Goal: Task Accomplishment & Management: Manage account settings

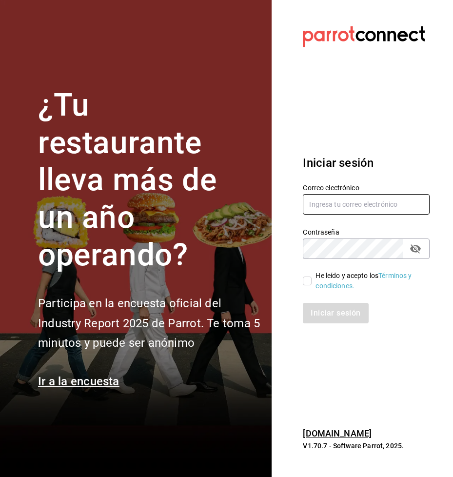
type input "rmsfs.com@gmail.com"
click at [305, 280] on input "He leído y acepto los Términos y condiciones." at bounding box center [307, 280] width 9 height 9
checkbox input "true"
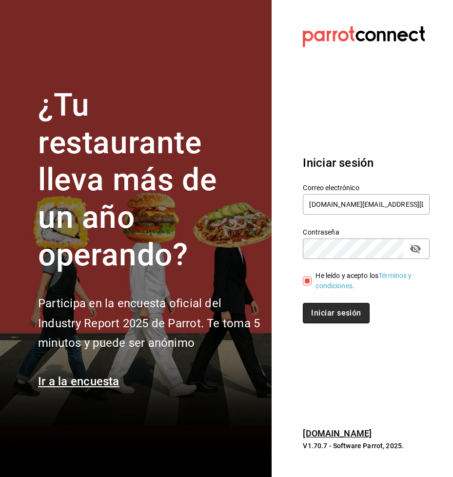
click at [324, 314] on font "Iniciar sesión" at bounding box center [336, 312] width 50 height 9
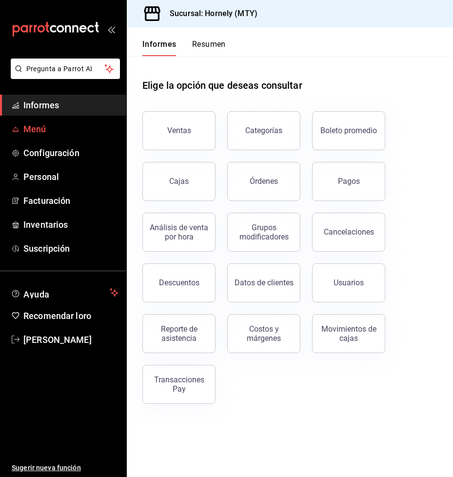
click at [39, 127] on font "Menú" at bounding box center [34, 129] width 23 height 10
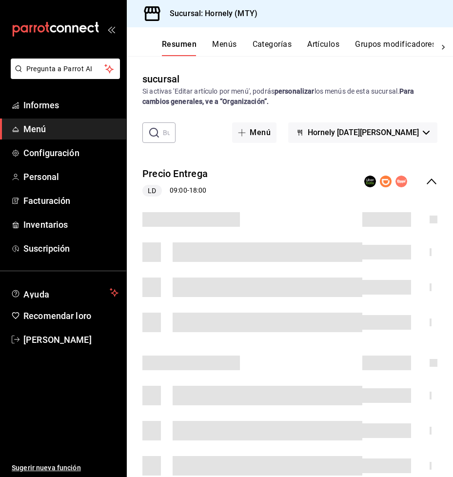
click at [272, 42] on font "Categorías" at bounding box center [271, 43] width 39 height 9
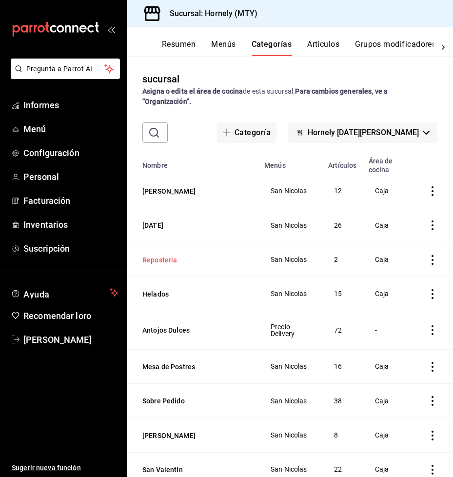
click at [166, 265] on button "Reposteria" at bounding box center [190, 260] width 97 height 10
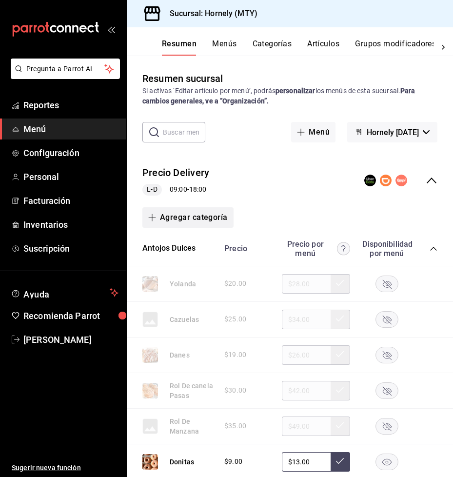
click at [151, 215] on icon "button" at bounding box center [152, 217] width 8 height 8
click at [268, 212] on div at bounding box center [226, 238] width 453 height 477
click at [159, 132] on div "​ ​" at bounding box center [173, 132] width 63 height 20
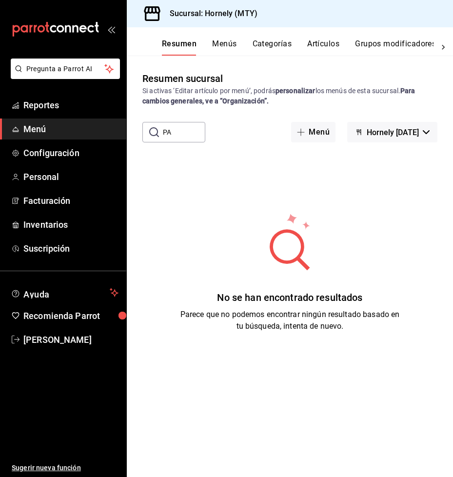
type input "P"
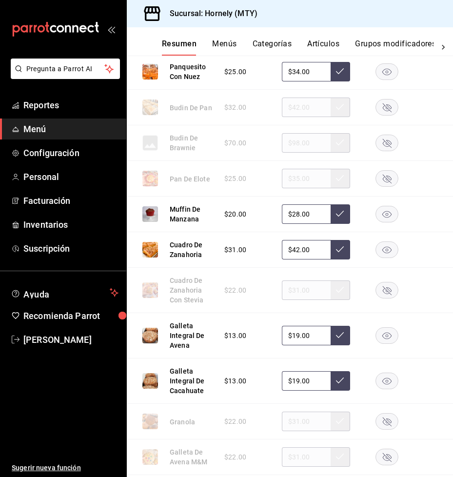
scroll to position [1023, 0]
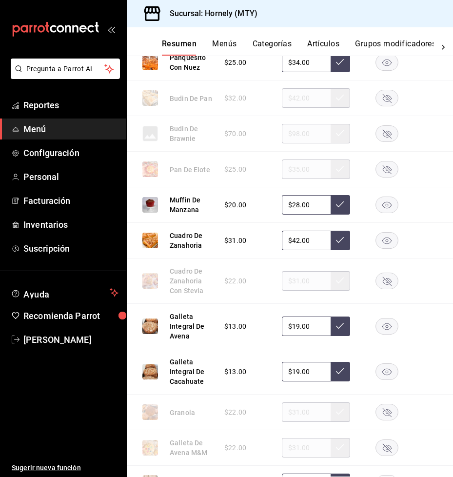
click at [328, 42] on button "Artículos" at bounding box center [323, 47] width 32 height 17
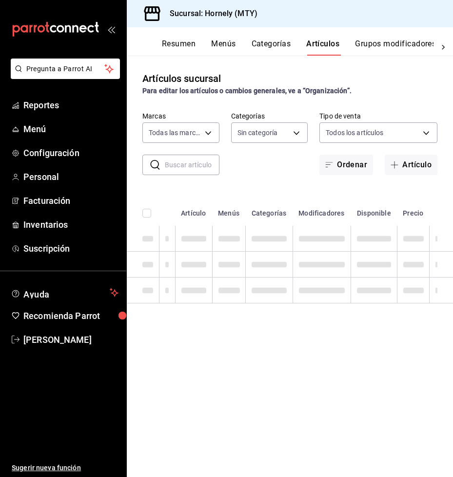
type input "f940d65f-f315-40ad-96cd-36aca2dc56c6"
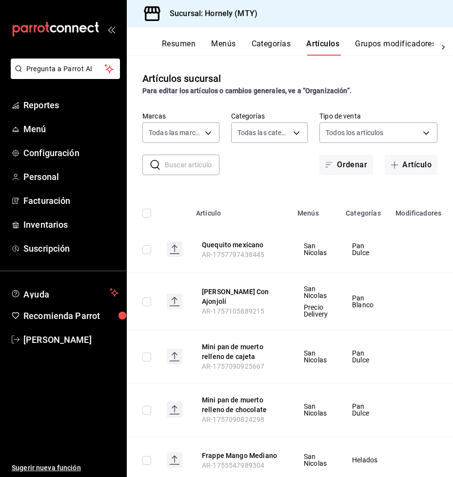
type input "46905878-440e-4c5f-8a3a-fd71bb82160d,0fe66449-3f97-4436-9a36-daf85159eddd,a5f6b…"
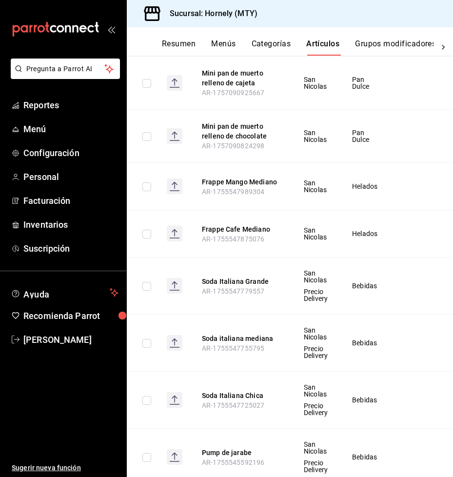
scroll to position [195, 0]
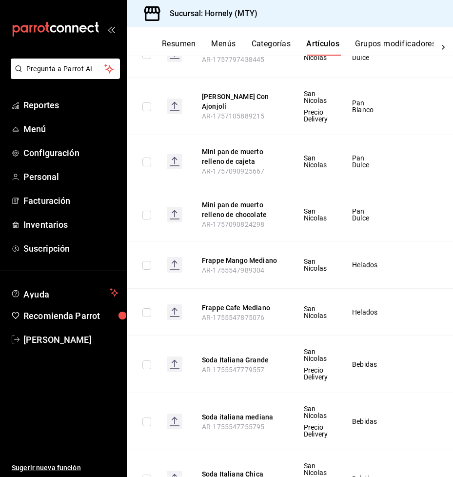
click at [221, 43] on button "Menús" at bounding box center [223, 47] width 24 height 17
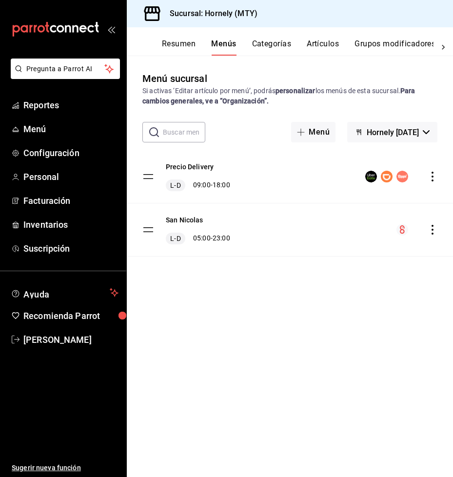
click at [434, 229] on icon "actions" at bounding box center [432, 230] width 10 height 10
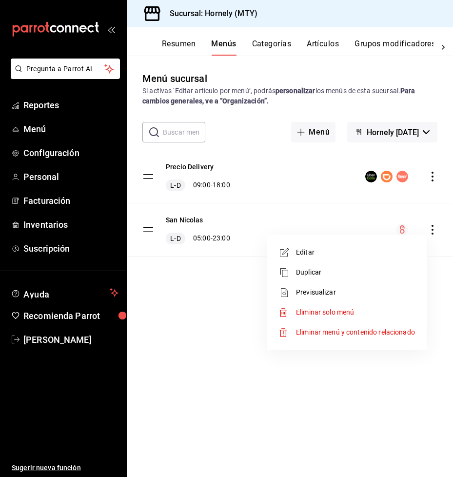
click at [220, 281] on div at bounding box center [226, 238] width 453 height 477
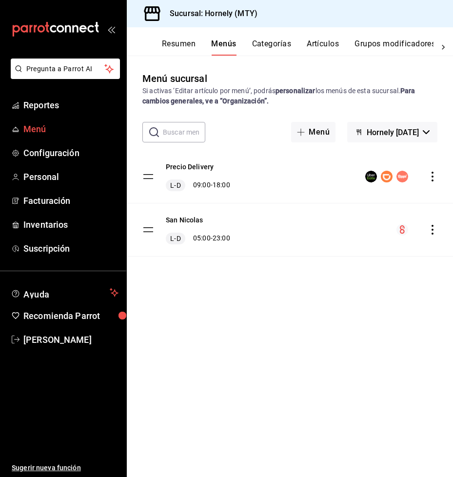
click at [35, 128] on span "Menú" at bounding box center [70, 128] width 95 height 13
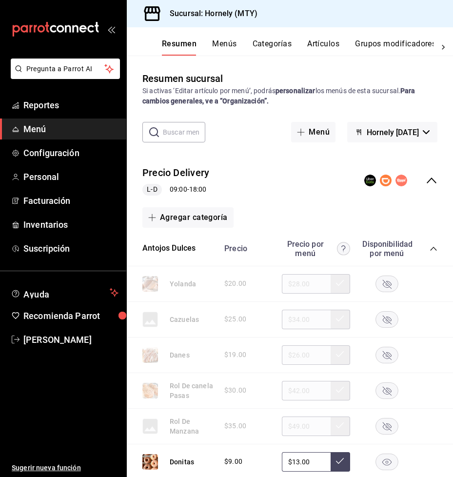
click at [415, 130] on button "Hornely [DATE]" at bounding box center [392, 132] width 90 height 20
click at [415, 130] on div at bounding box center [226, 238] width 453 height 477
click at [271, 43] on button "Categorías" at bounding box center [271, 47] width 39 height 17
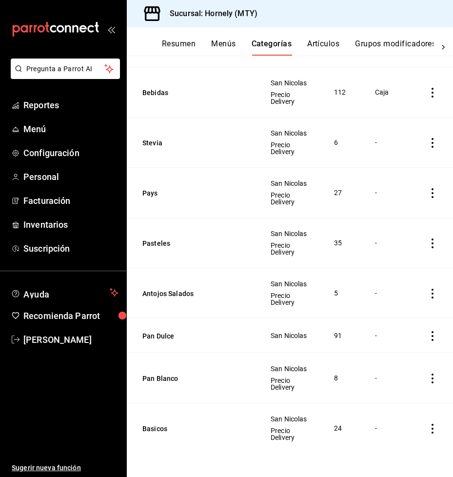
scroll to position [503, 0]
click at [162, 373] on button "Pan Blanco" at bounding box center [190, 378] width 97 height 10
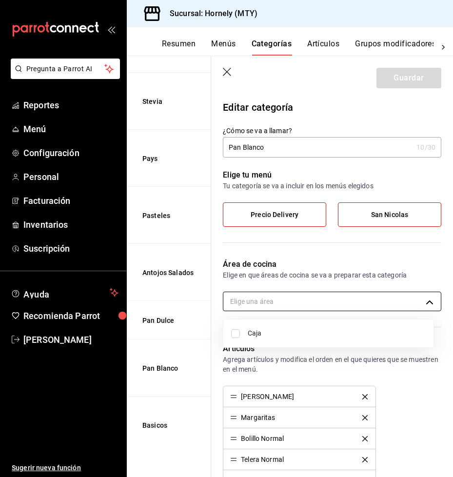
click at [423, 300] on body "Pregunta a Parrot AI Reportes Menú Configuración Personal Facturación Inventari…" at bounding box center [226, 238] width 453 height 477
click at [423, 300] on div at bounding box center [226, 238] width 453 height 477
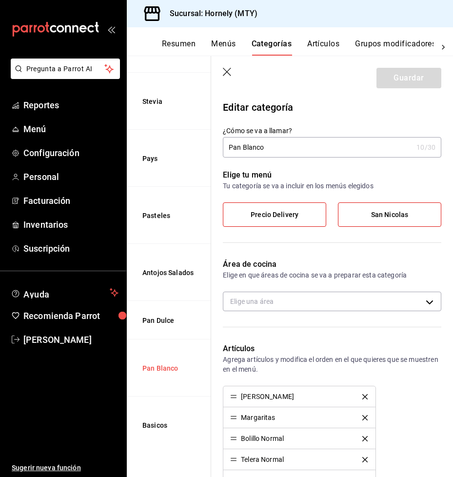
click at [163, 363] on button "Pan Blanco" at bounding box center [190, 368] width 97 height 10
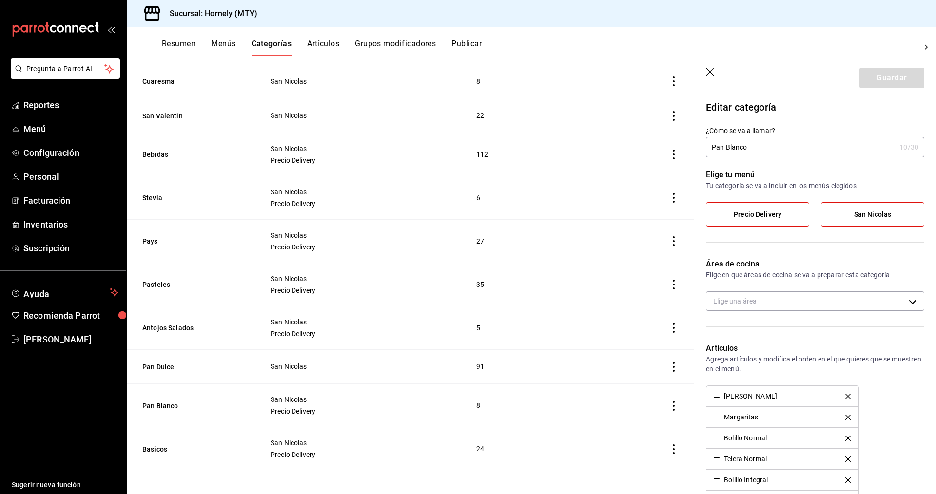
scroll to position [325, 0]
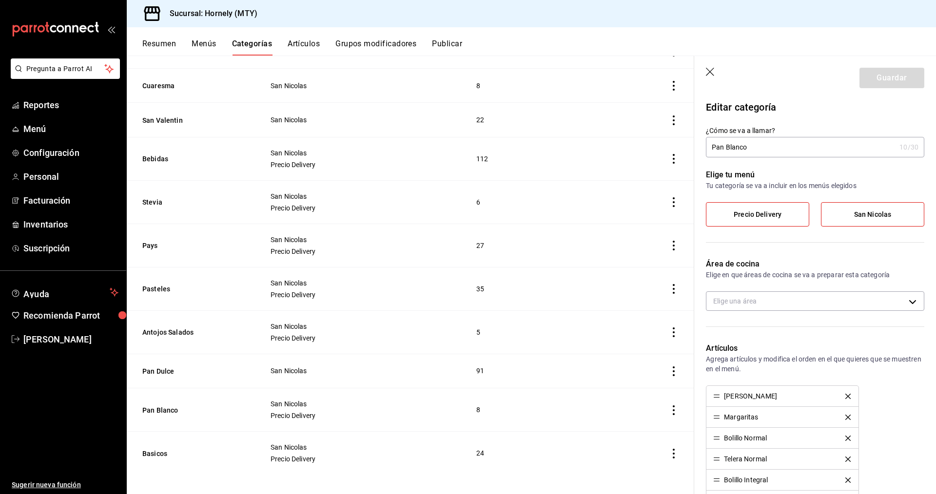
click at [318, 42] on button "Artículos" at bounding box center [304, 47] width 32 height 17
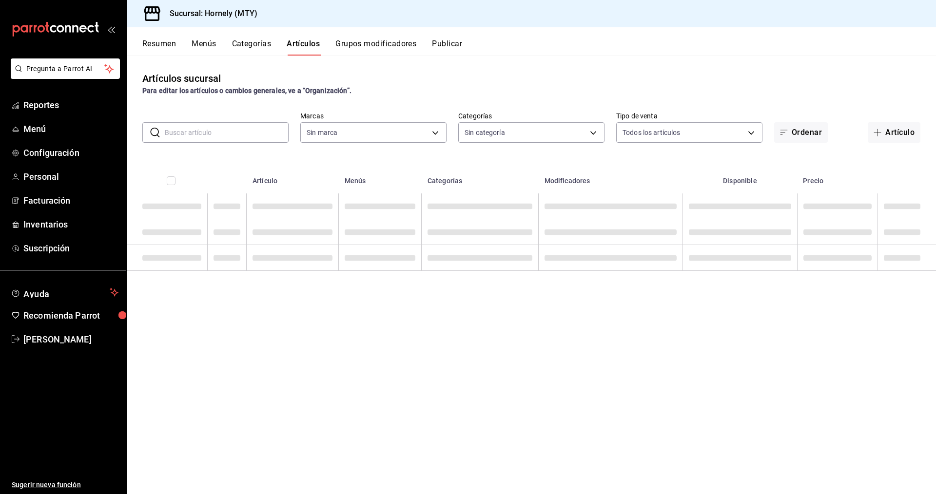
type input "f940d65f-f315-40ad-96cd-36aca2dc56c6"
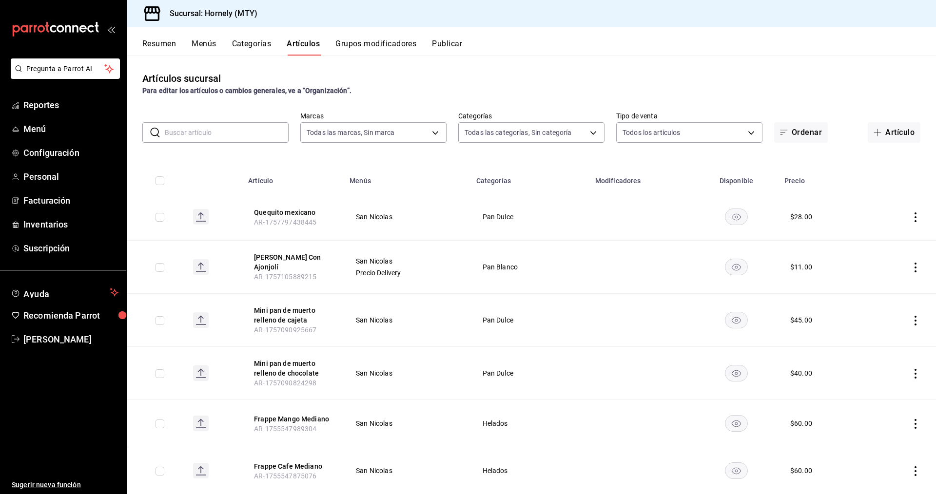
type input "46905878-440e-4c5f-8a3a-fd71bb82160d,0fe66449-3f97-4436-9a36-daf85159eddd,a5f6b…"
click at [237, 129] on input "text" at bounding box center [227, 132] width 124 height 19
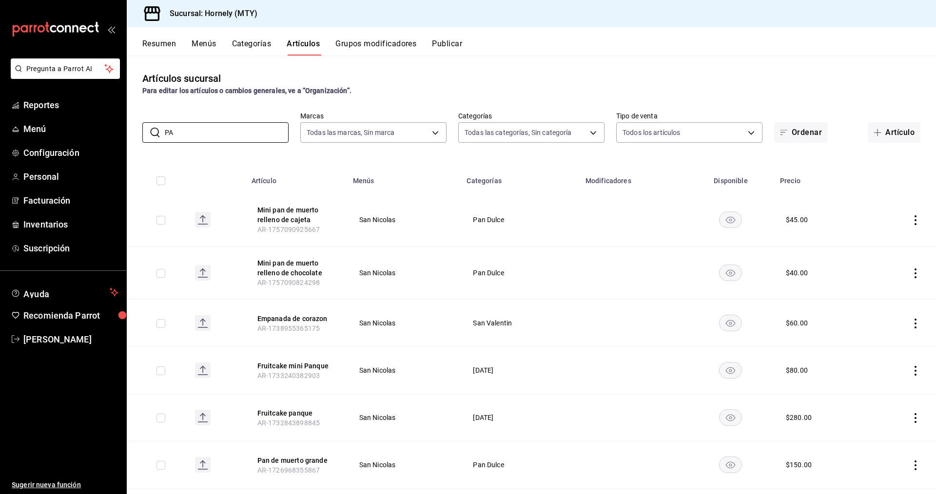
type input "P"
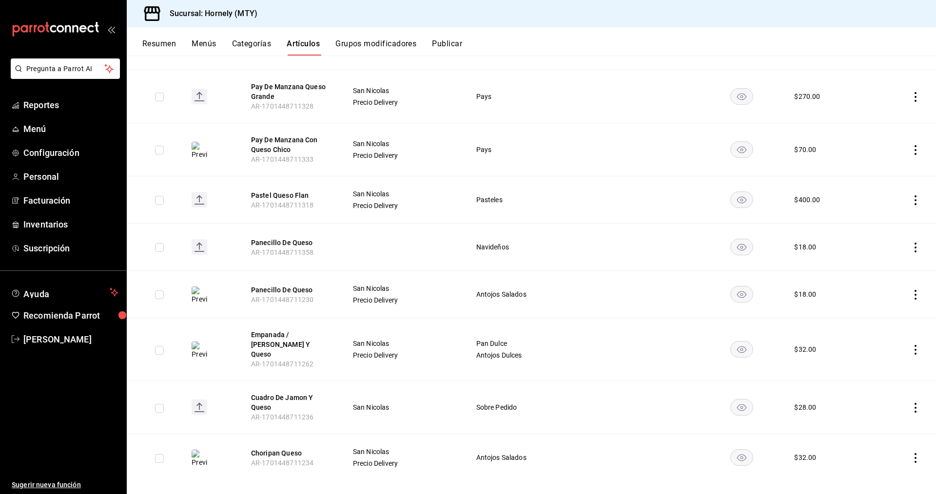
scroll to position [484, 0]
type input "QUESO"
